Goal: Task Accomplishment & Management: Use online tool/utility

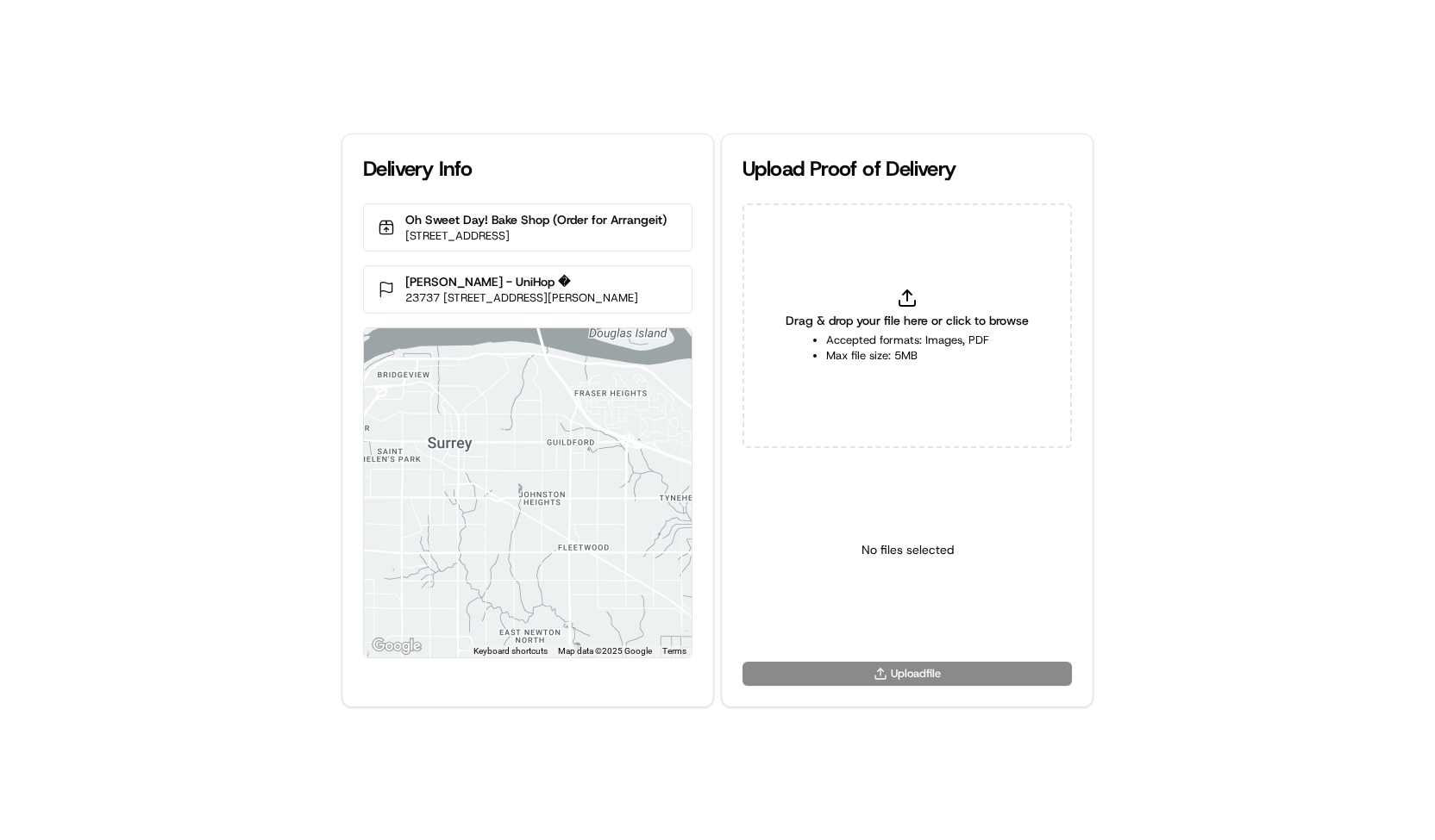
type input "C:\fakepath\483d92c90b52431d9eeb40026bc32e21.jpeg"
click at [926, 621] on html "Delivery Info Oh Sweet Day! Bake Shop (Order for Arrangeit) [STREET_ADDRESS] [P…" at bounding box center [718, 420] width 1435 height 840
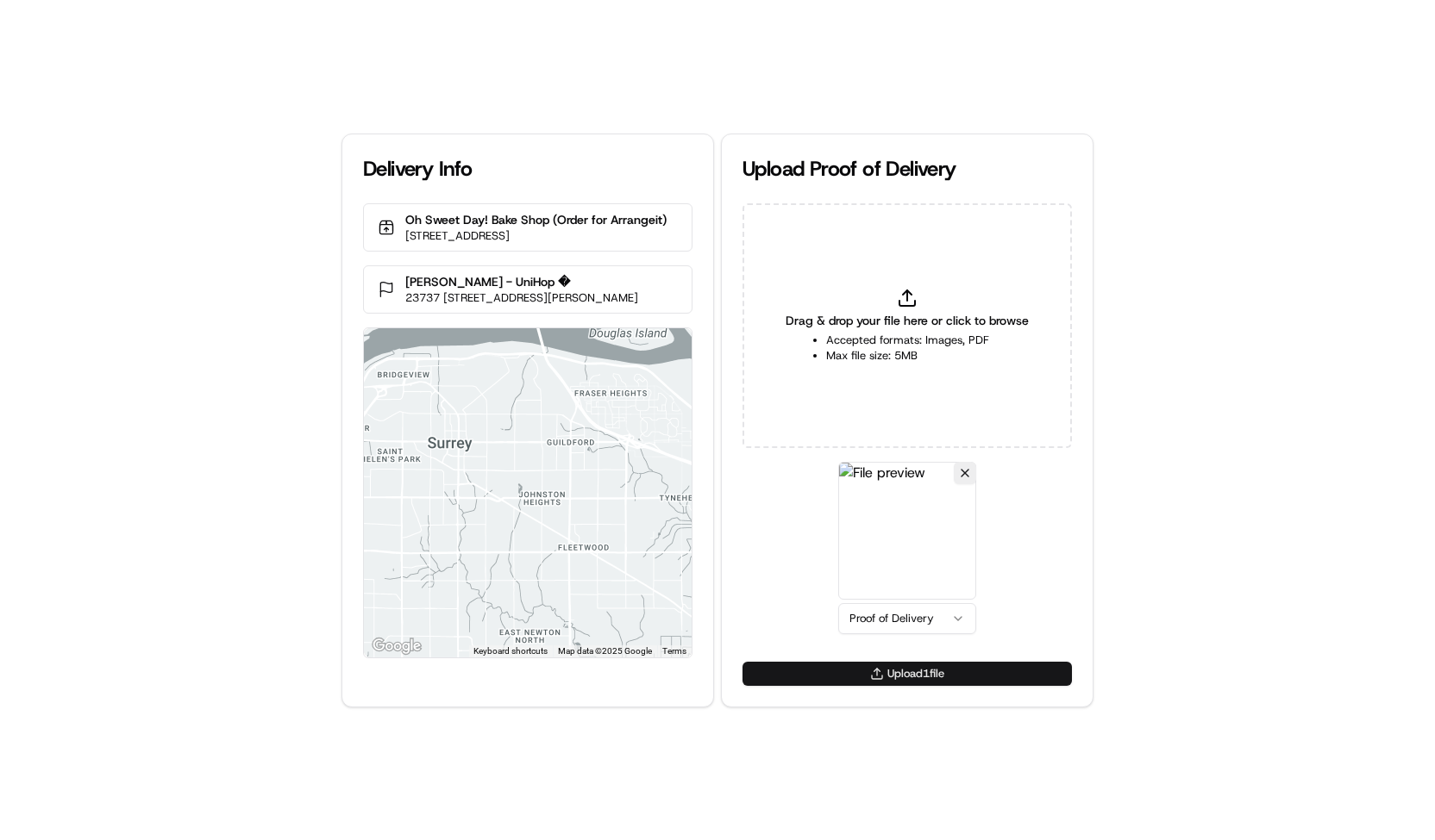
click at [955, 670] on button "Upload 1 file" at bounding box center [907, 673] width 330 height 24
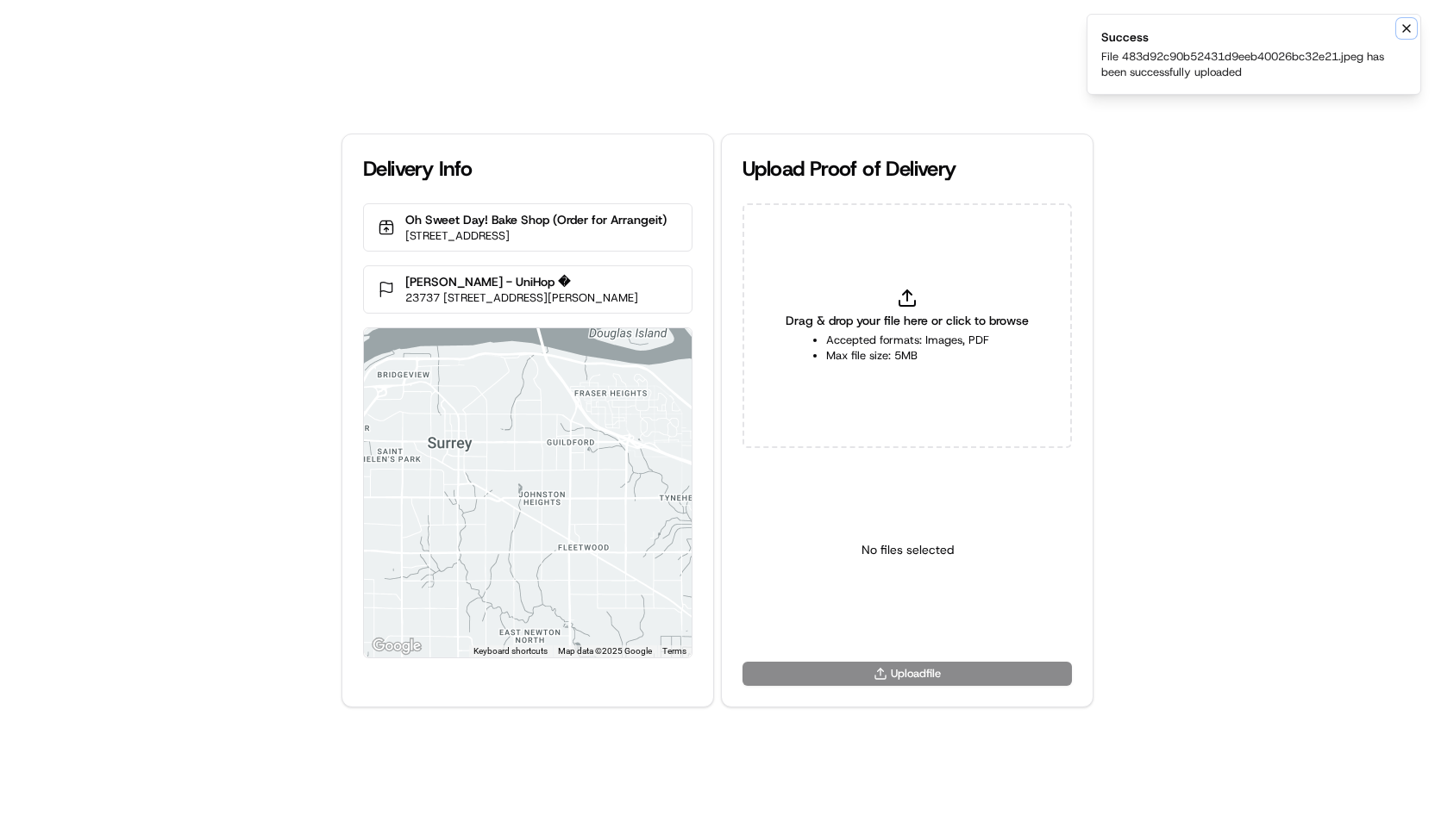
click at [1406, 31] on icon "Notifications (F8)" at bounding box center [1406, 29] width 13 height 13
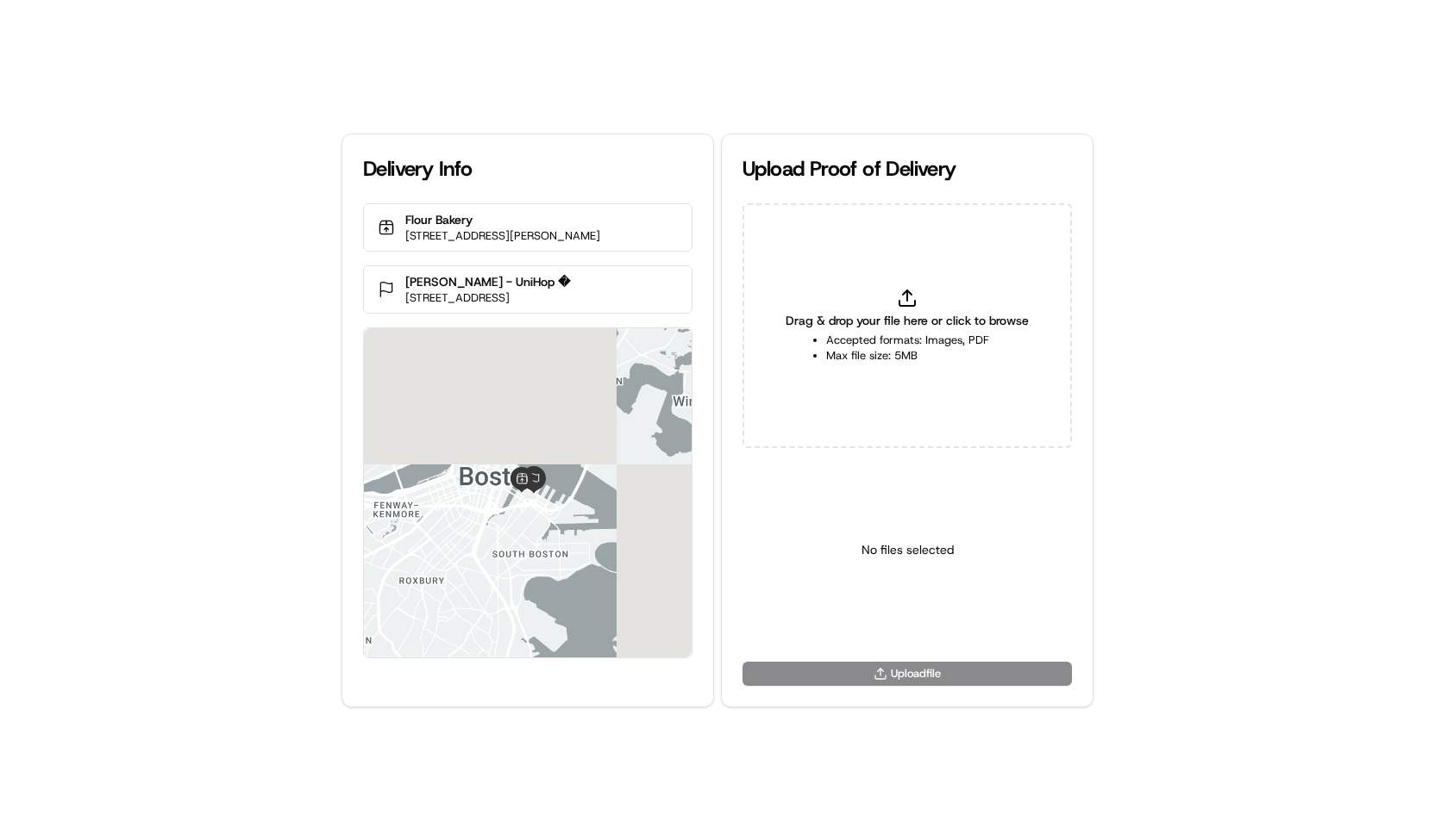
click at [869, 350] on li "Max file size: 5MB" at bounding box center [907, 356] width 163 height 15
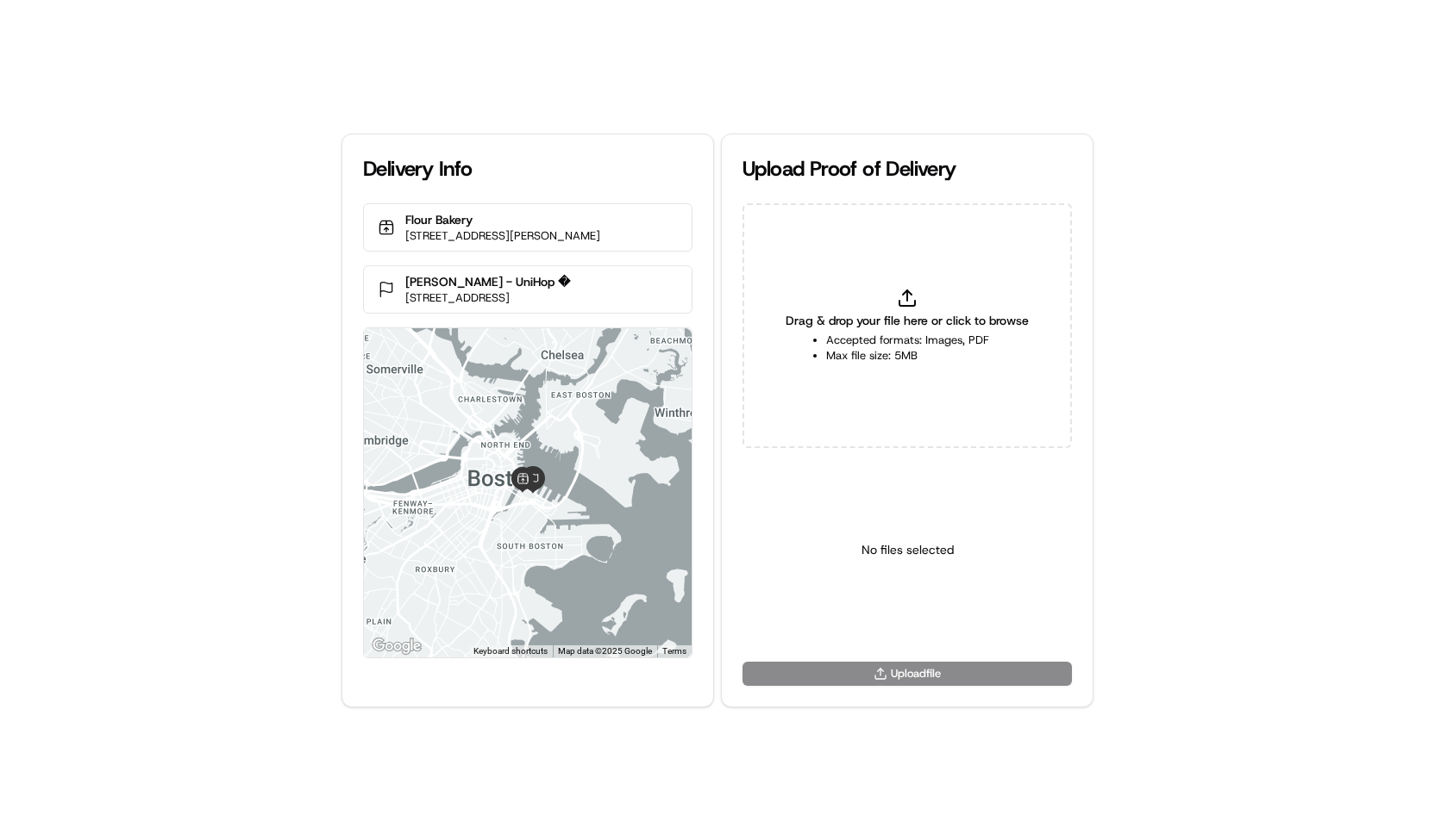
type input "C:\fakepath\8ab2b6bf668648e38c1f6f4a26e34ac2.jpeg"
click at [919, 621] on html "Delivery Info Flour Bakery 12 Farnsworth St, Boston, MA 02210, USA Lisa Ballard…" at bounding box center [718, 420] width 1435 height 840
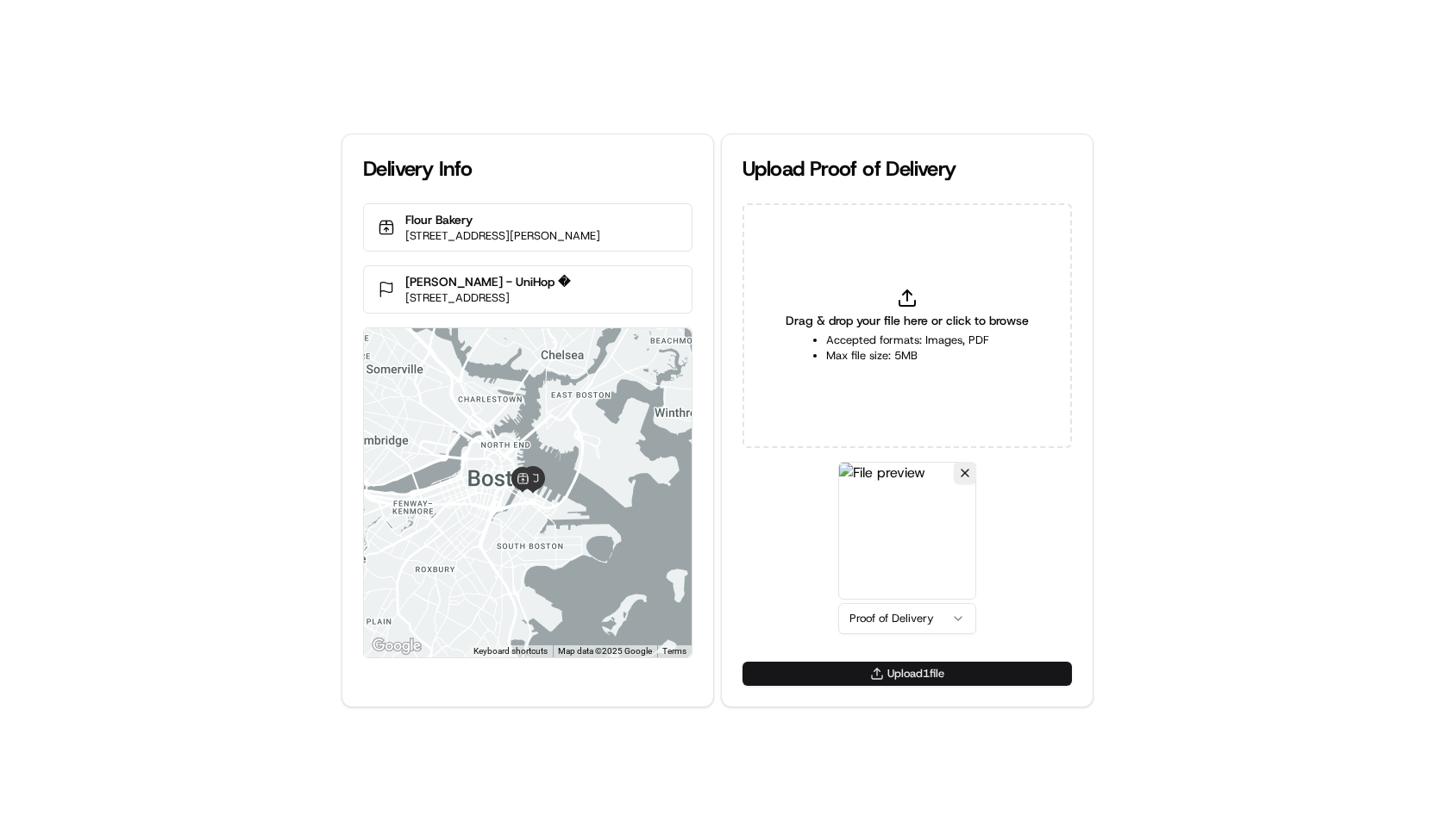
click at [931, 667] on button "Upload 1 file" at bounding box center [907, 673] width 330 height 24
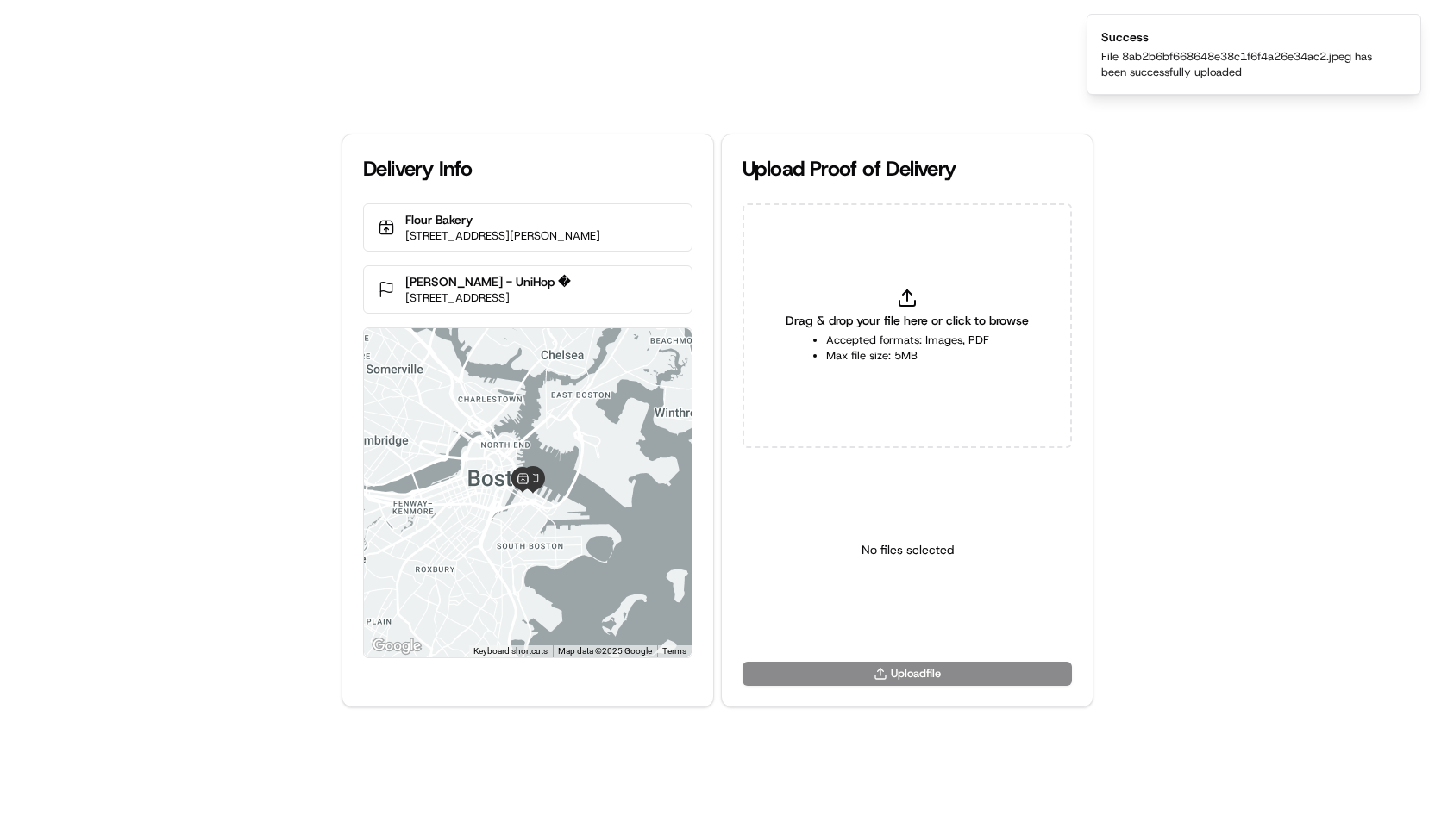
click at [938, 316] on span "Drag & drop your file here or click to browse" at bounding box center [906, 321] width 243 height 17
